Goal: Transaction & Acquisition: Purchase product/service

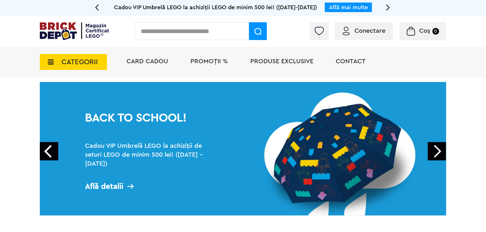
click at [67, 59] on span "CATEGORII" at bounding box center [79, 62] width 36 height 7
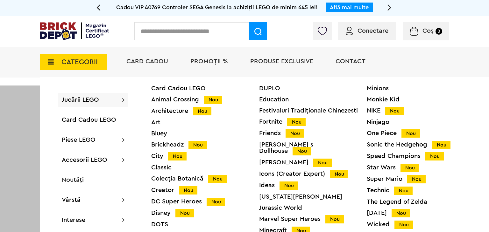
click at [378, 168] on div "Star Wars Nou" at bounding box center [421, 167] width 108 height 7
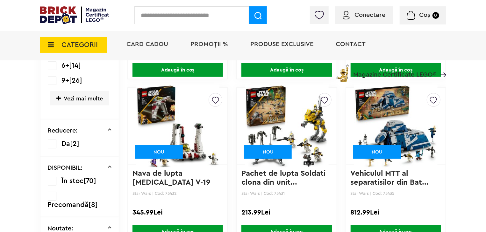
scroll to position [318, 0]
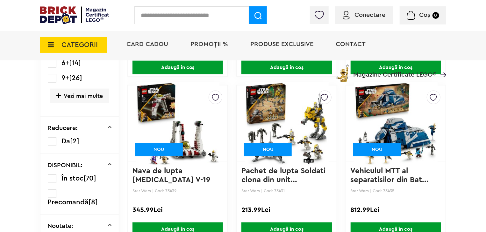
click at [396, 128] on img at bounding box center [395, 123] width 83 height 89
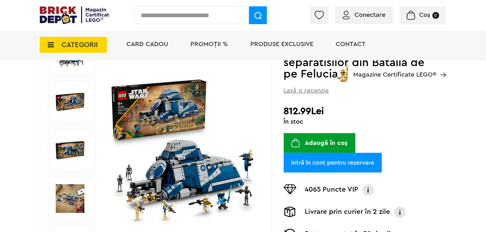
scroll to position [95, 0]
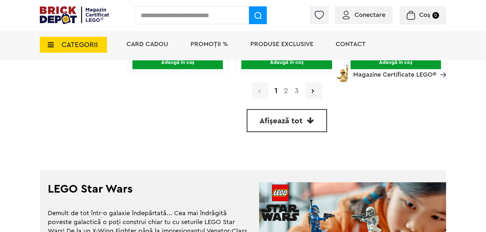
scroll to position [1619, 0]
click at [296, 123] on link "Afișează tot" at bounding box center [287, 120] width 80 height 23
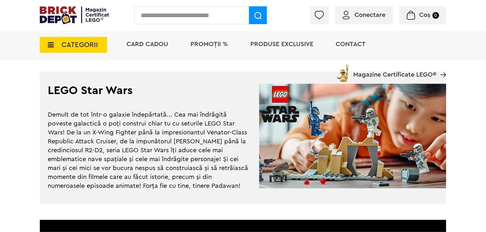
scroll to position [1718, 0]
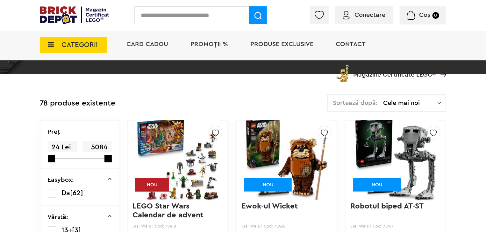
scroll to position [121, 0]
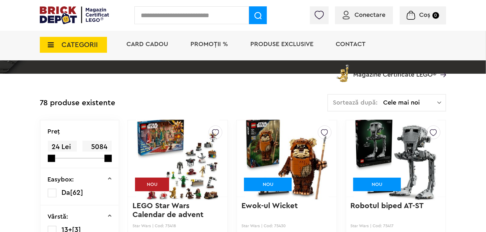
click at [406, 101] on span "Cele mai noi" at bounding box center [410, 103] width 54 height 6
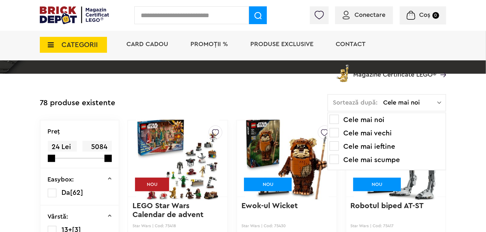
click at [364, 131] on li "Cele mai vechi" at bounding box center [386, 133] width 114 height 10
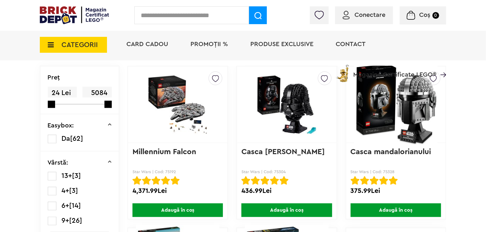
scroll to position [100, 0]
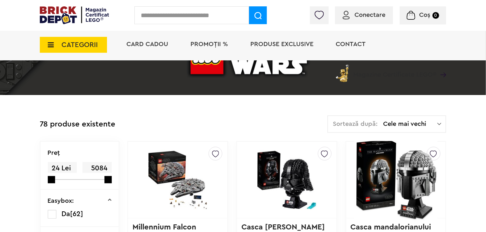
click at [417, 118] on div "Sortează după: Cele mai vechi Cele mai noi Cele mai vechi Cele mai ieftine Cele…" at bounding box center [386, 123] width 119 height 17
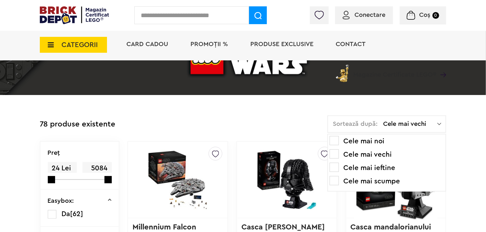
click at [379, 163] on li "Cele mai ieftine" at bounding box center [386, 168] width 114 height 10
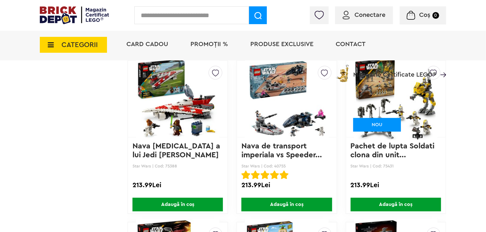
scroll to position [990, 0]
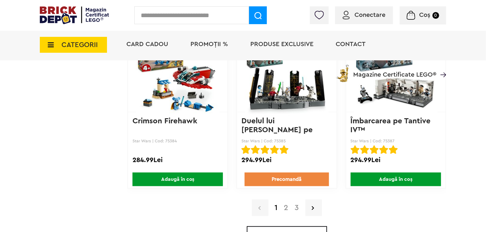
scroll to position [1503, 0]
